Goal: Complete application form: Complete application form

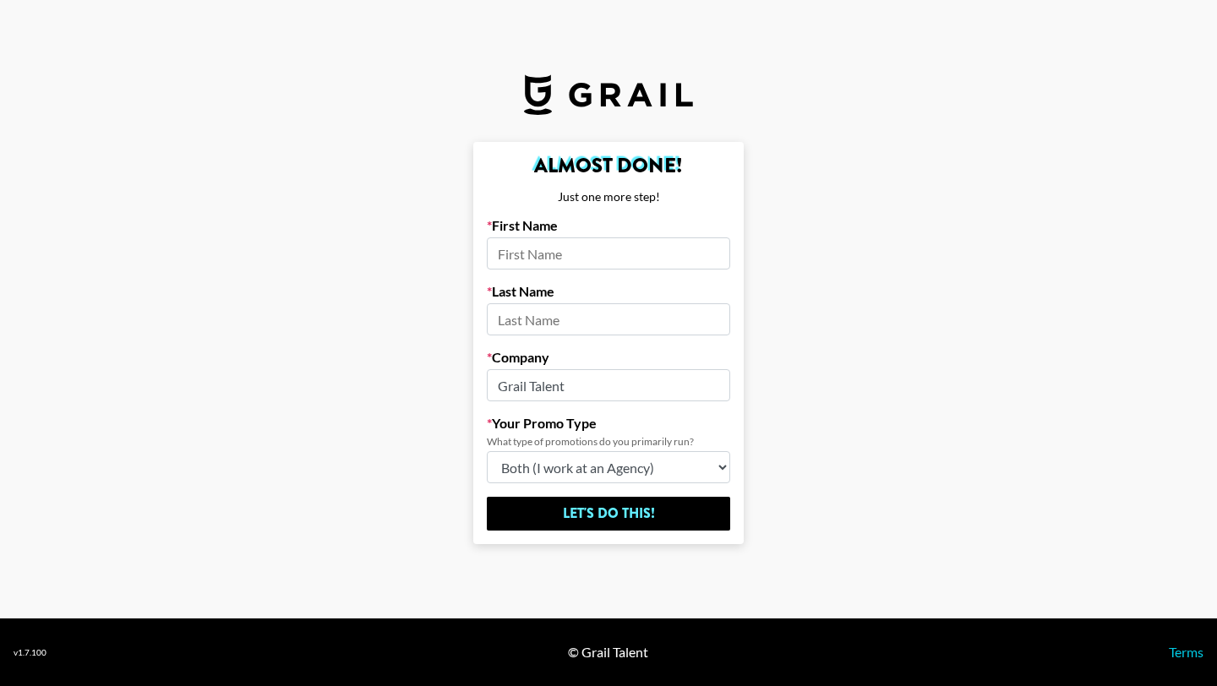
click at [593, 256] on input at bounding box center [608, 254] width 243 height 32
type input "[PERSON_NAME]"
click at [579, 315] on input at bounding box center [608, 319] width 243 height 32
type input "[PERSON_NAME]"
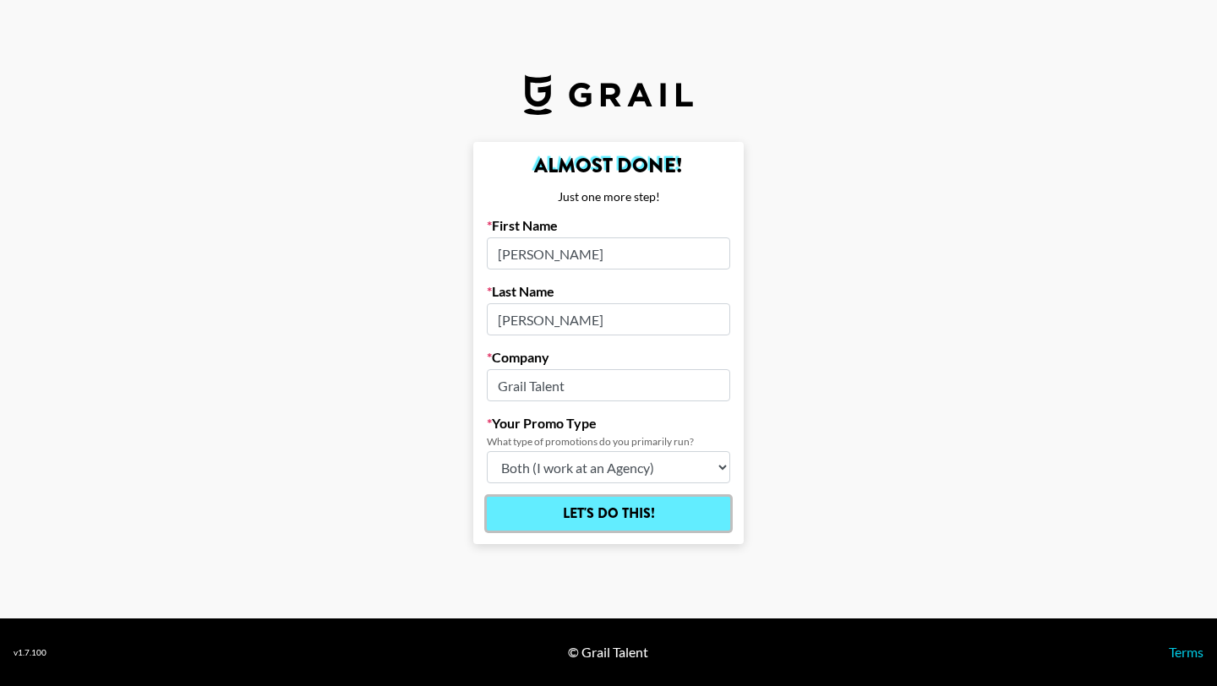
click at [592, 515] on input "Let's Do This!" at bounding box center [608, 514] width 243 height 34
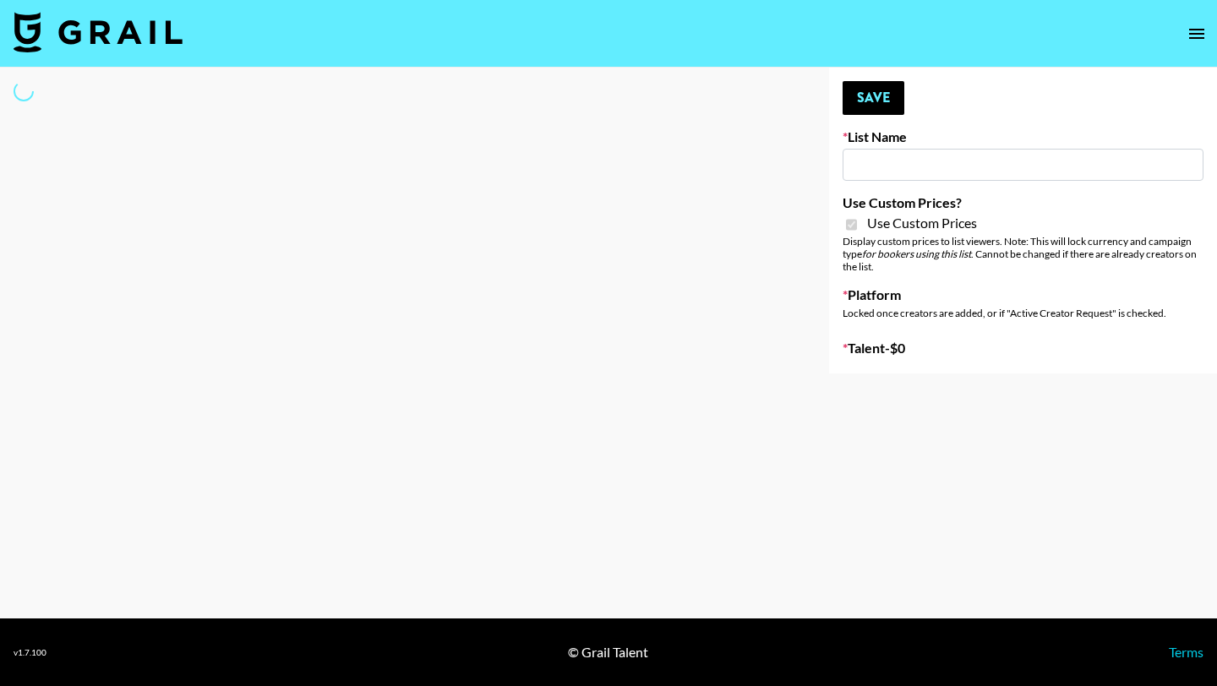
select select "Brand"
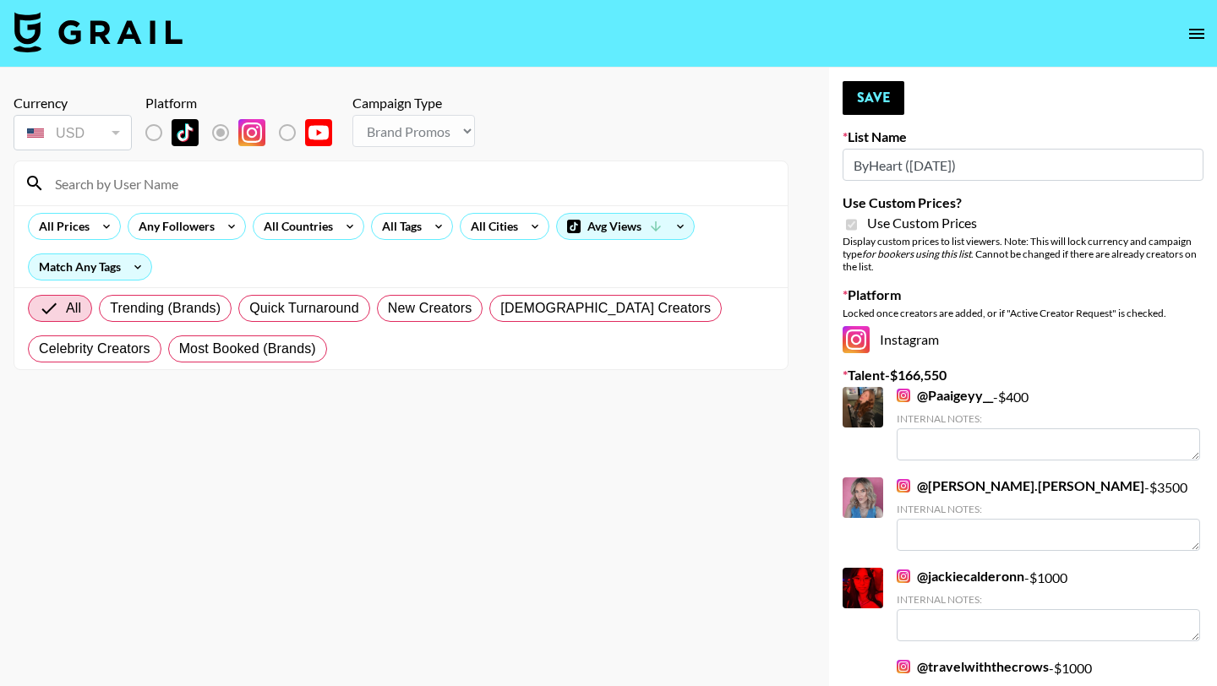
type input "ByHeart ([DATE])"
checkbox input "true"
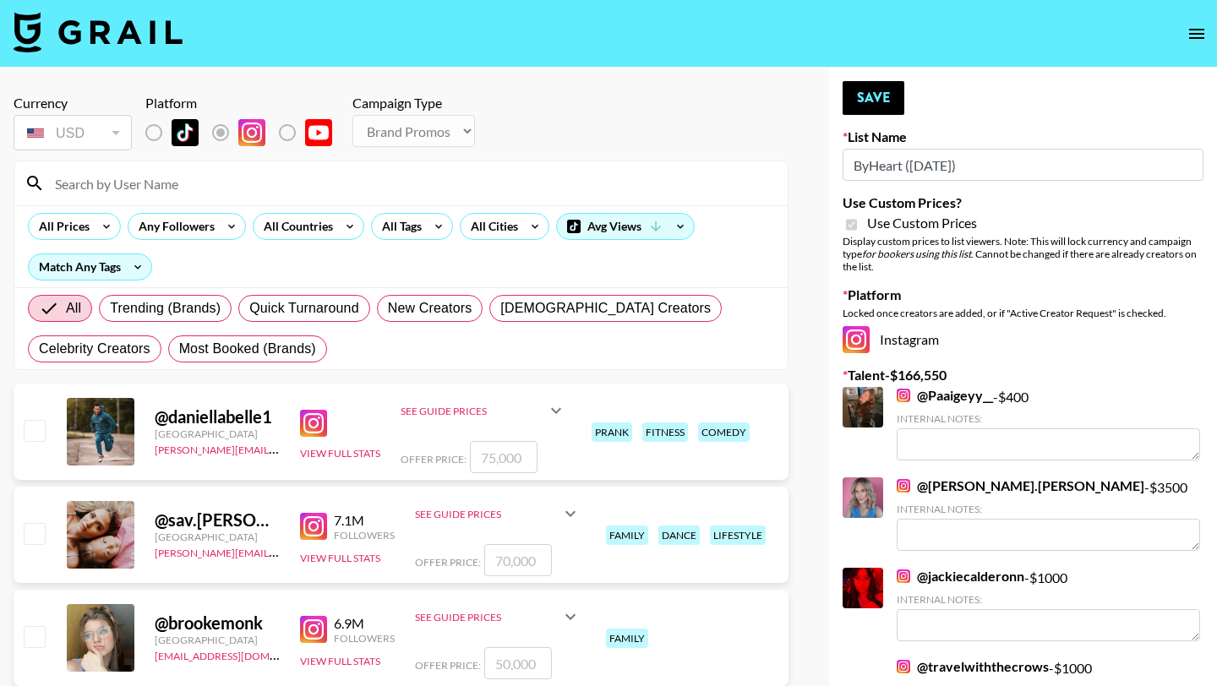
click at [190, 181] on input at bounding box center [411, 183] width 733 height 27
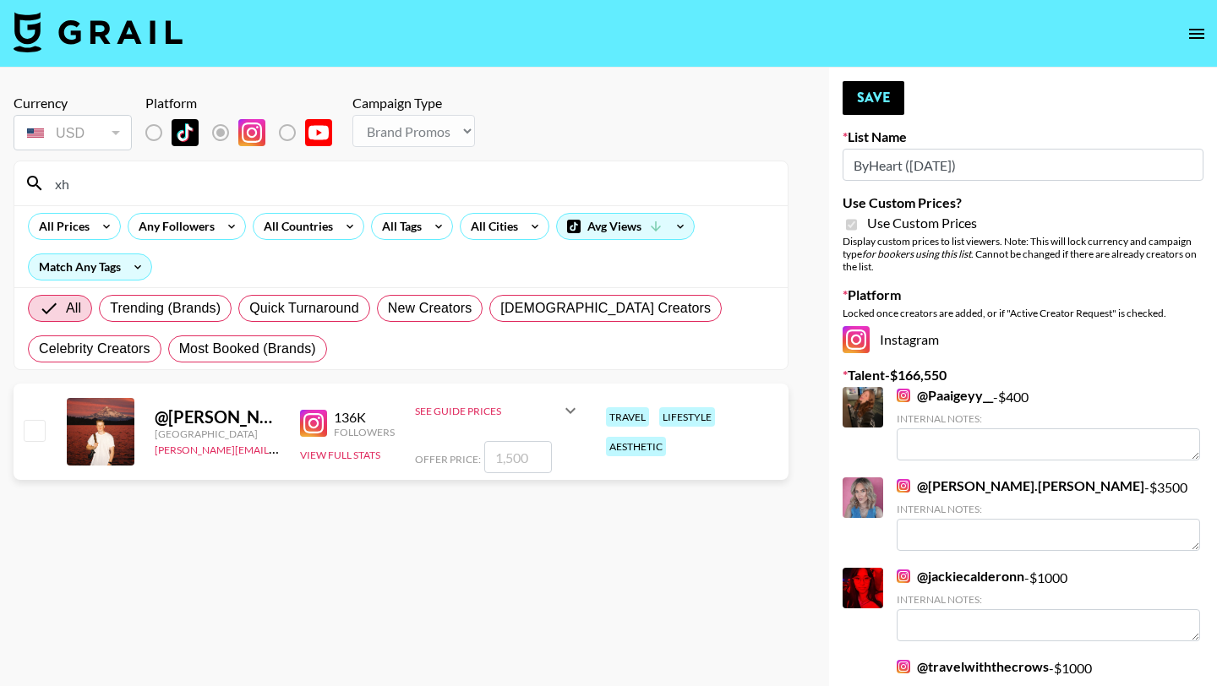
type input "x"
type input "chioma"
click at [46, 435] on div "@ thechiomabrown United States [EMAIL_ADDRESS][DOMAIN_NAME] 42.5K Followers Vie…" at bounding box center [401, 432] width 775 height 96
click at [28, 433] on input "checkbox" at bounding box center [34, 430] width 20 height 20
checkbox input "true"
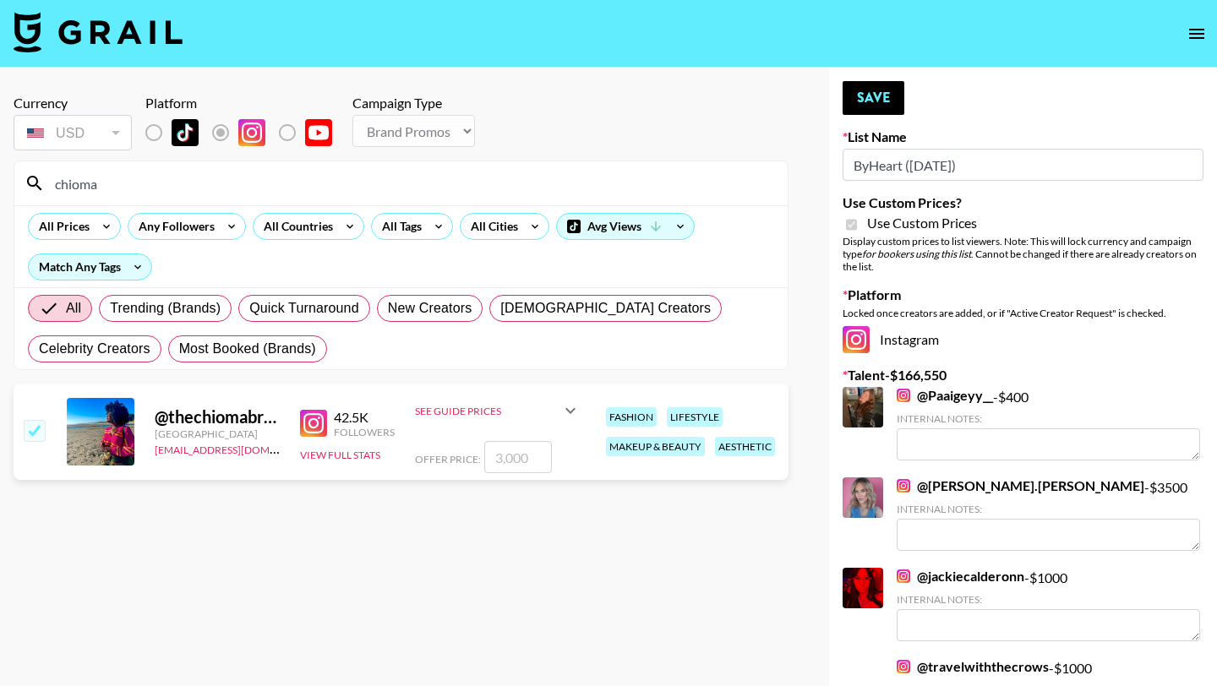
type input "3000"
click at [883, 89] on button "Save" at bounding box center [874, 98] width 62 height 34
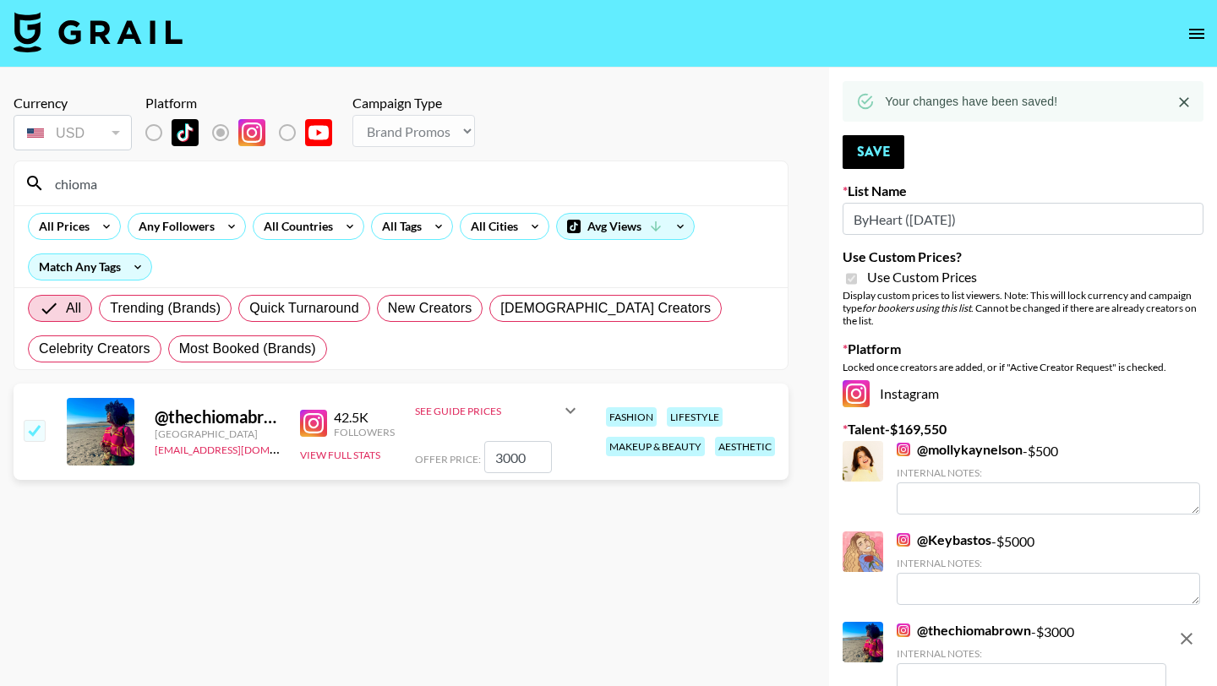
click at [116, 179] on input "chioma" at bounding box center [411, 183] width 733 height 27
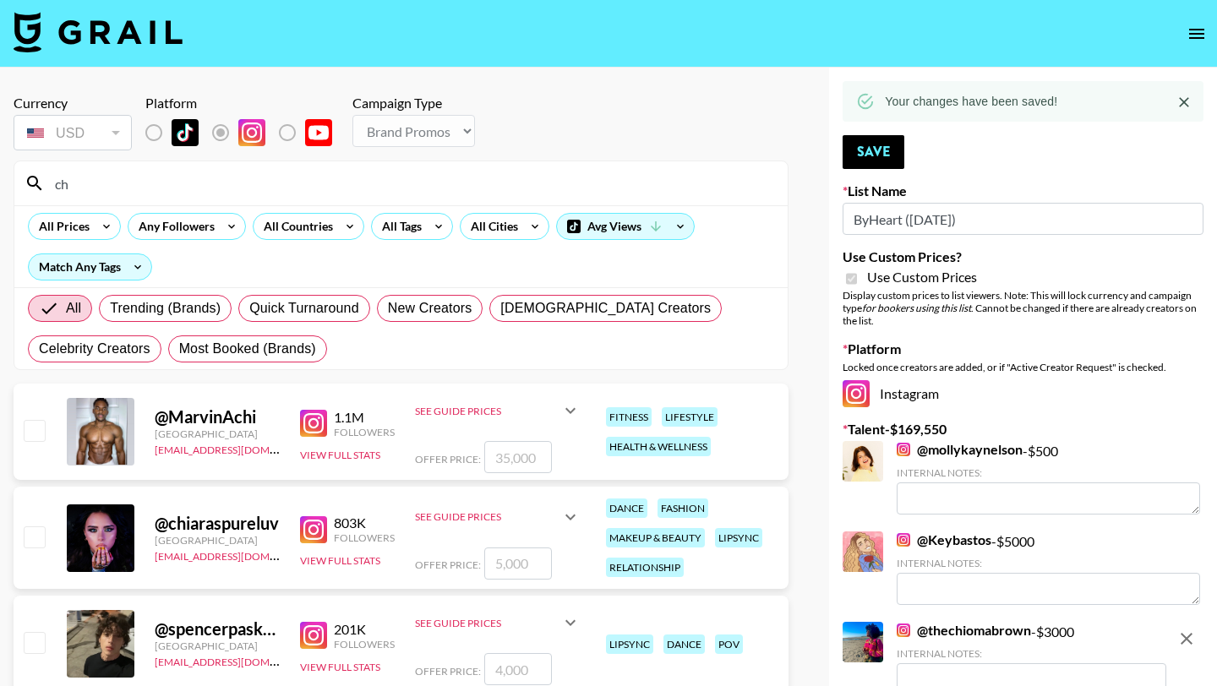
type input "c"
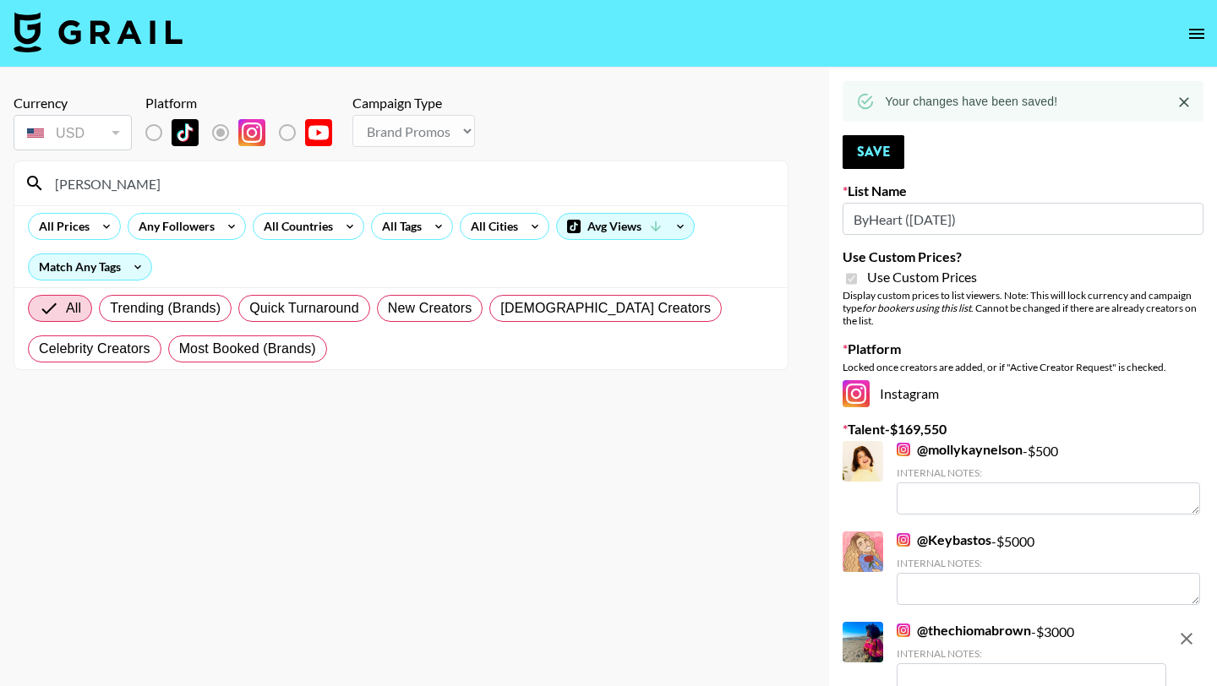
type input "[PERSON_NAME]"
